Goal: Book appointment/travel/reservation

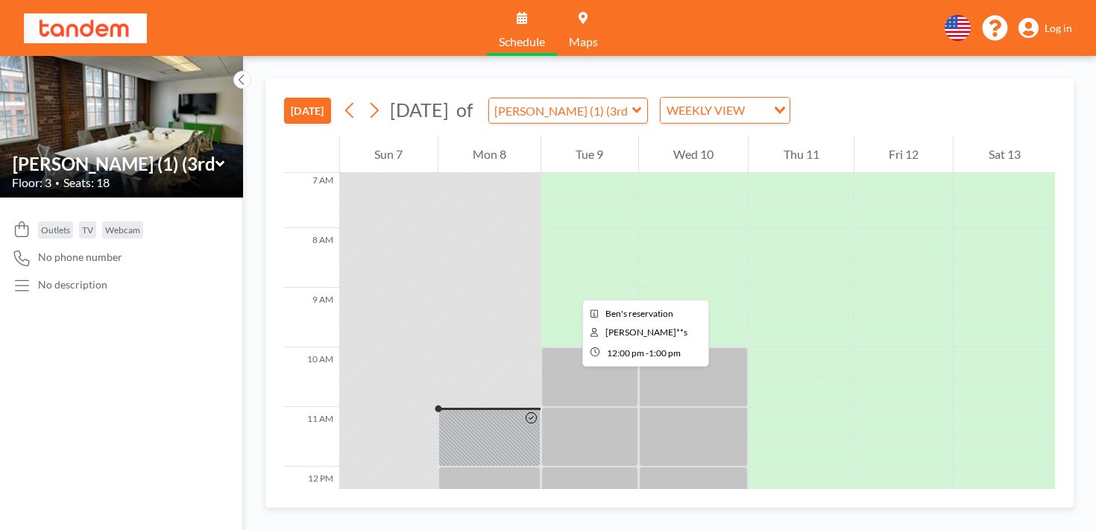
scroll to position [419, 0]
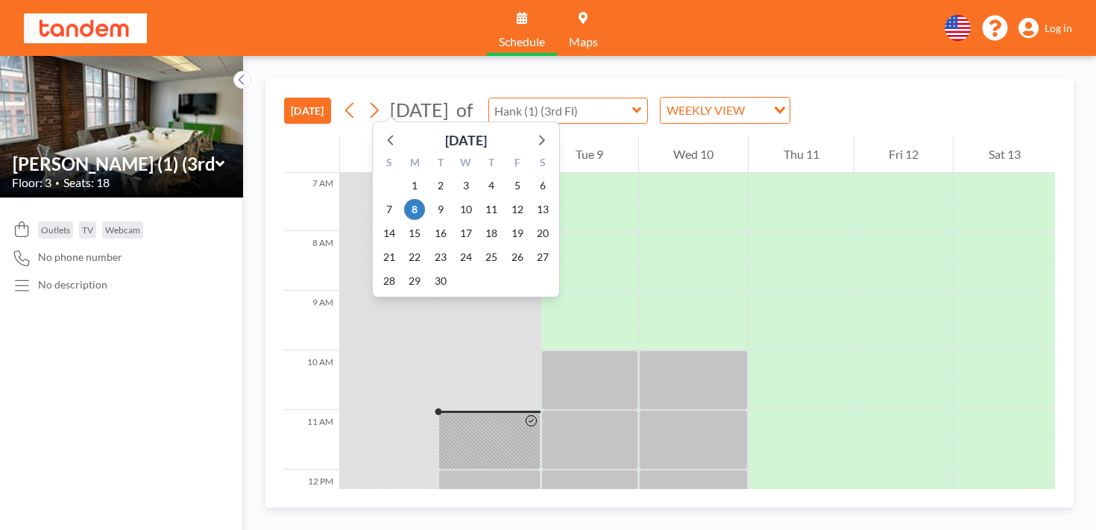
click at [518, 98] on input "text" at bounding box center [560, 110] width 143 height 25
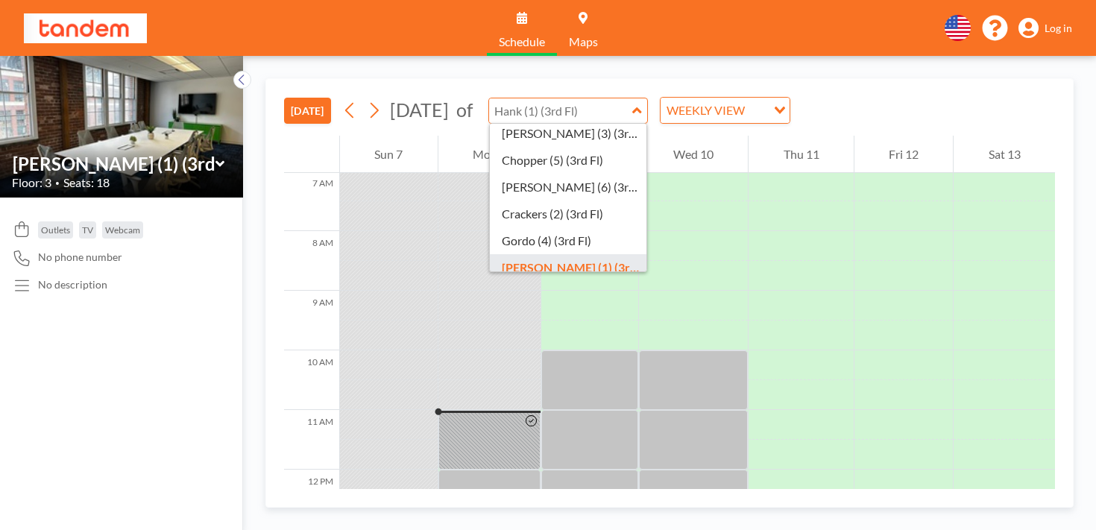
scroll to position [30, 0]
type input "Crackers (2) (3rd Fl)"
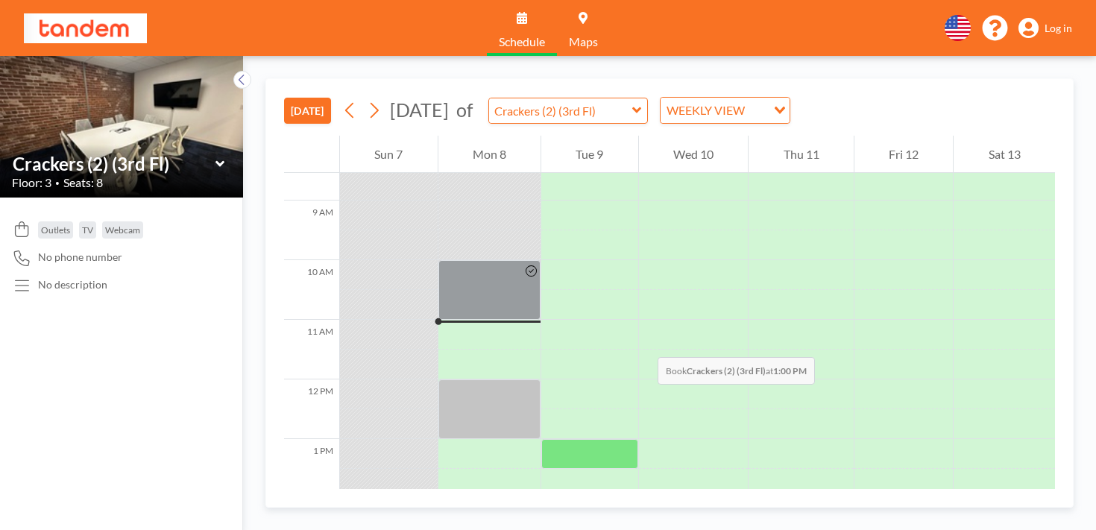
scroll to position [457, 0]
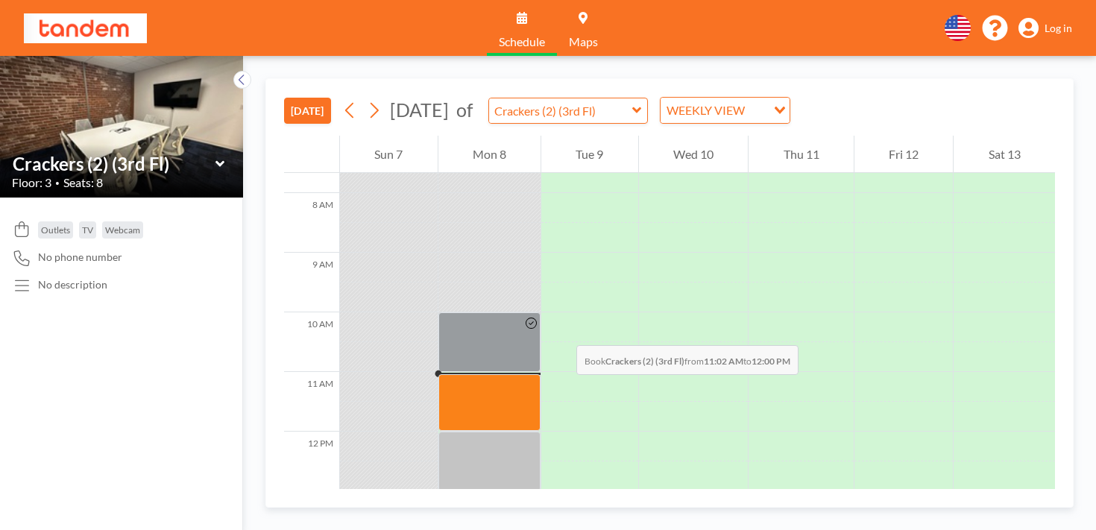
drag, startPoint x: 454, startPoint y: 228, endPoint x: 454, endPoint y: 266, distance: 38.0
click at [454, 374] on div at bounding box center [490, 402] width 103 height 57
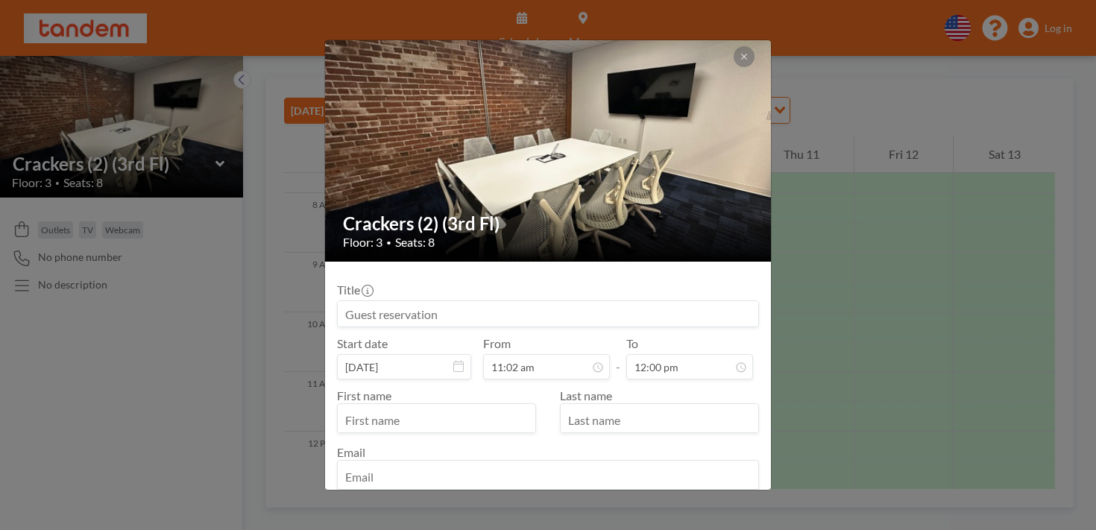
click at [433, 301] on input at bounding box center [548, 313] width 421 height 25
type input "[PERSON_NAME]"
type input "Solrimani"
type input "Ramy"
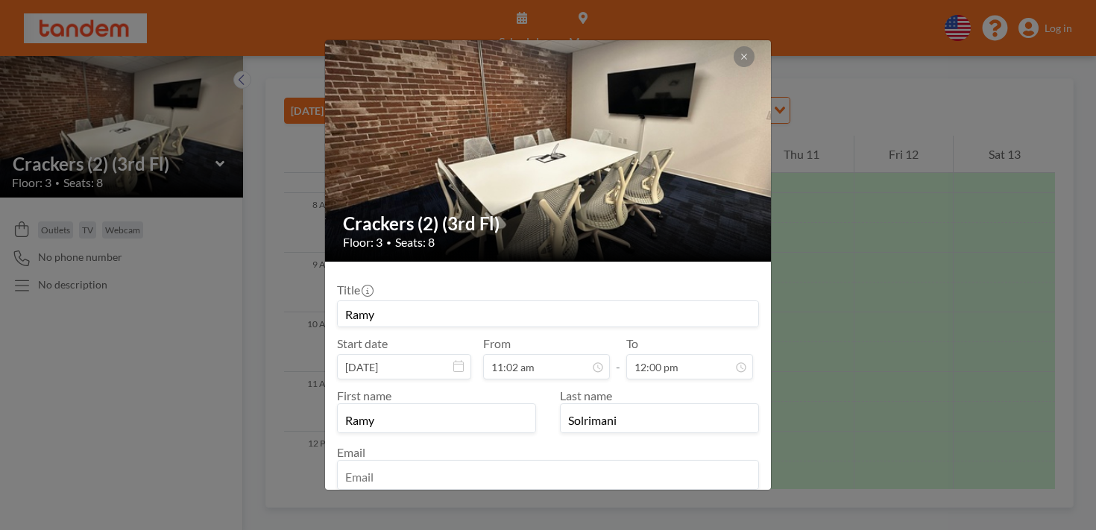
type input "Ramy"
type input "Adeeb"
type input "[EMAIL_ADDRESS][DOMAIN_NAME]"
click at [691, 508] on button "BOOK NOW" at bounding box center [721, 521] width 75 height 26
